Goal: Task Accomplishment & Management: Complete application form

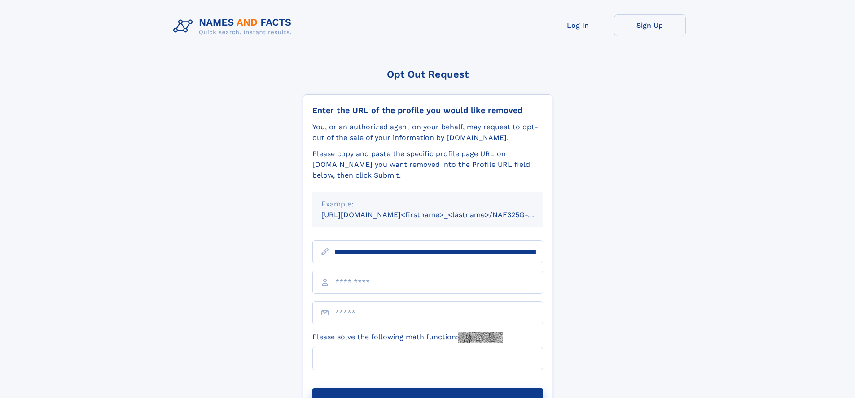
scroll to position [0, 110]
type input "**********"
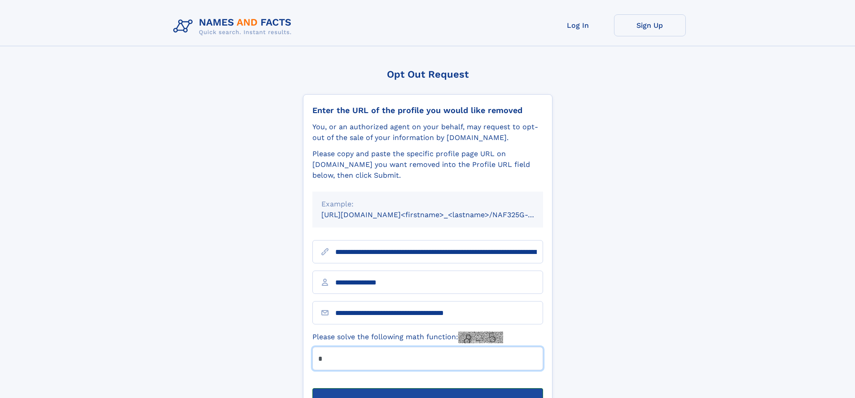
type input "*"
click at [427, 388] on button "Submit Opt Out Request" at bounding box center [427, 402] width 231 height 29
